Goal: Transaction & Acquisition: Purchase product/service

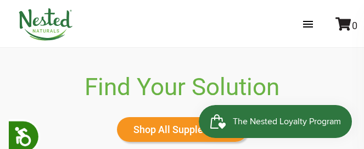
scroll to position [494, 0]
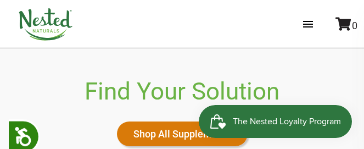
click at [159, 132] on link "Shop All Supplements" at bounding box center [182, 133] width 131 height 25
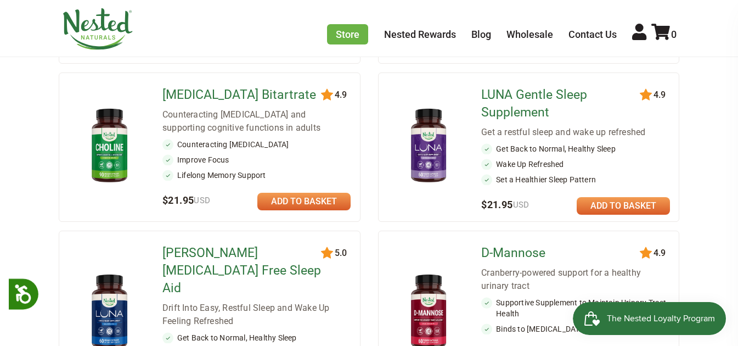
click at [363, 148] on link at bounding box center [623, 206] width 93 height 18
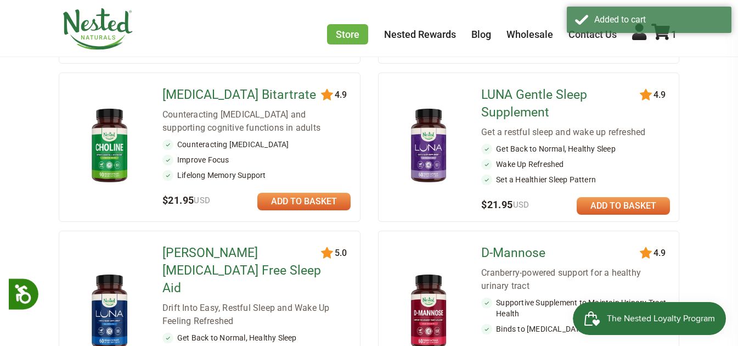
click at [363, 42] on div "1" at bounding box center [663, 34] width 28 height 20
click at [363, 36] on div "Added to cart" at bounding box center [649, 22] width 165 height 30
click at [363, 39] on icon at bounding box center [661, 32] width 19 height 16
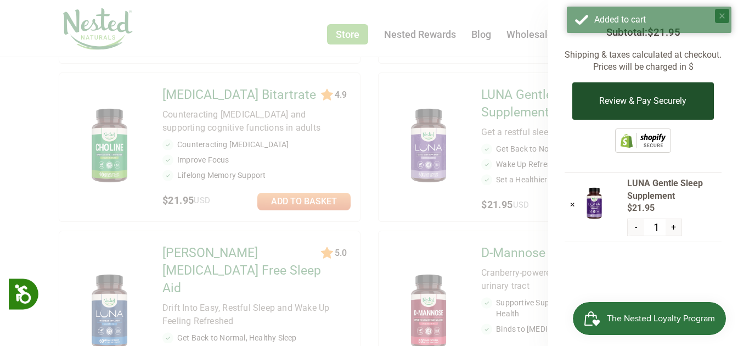
click at [363, 89] on button "Review & Pay Securely" at bounding box center [643, 100] width 141 height 37
